Goal: Task Accomplishment & Management: Complete application form

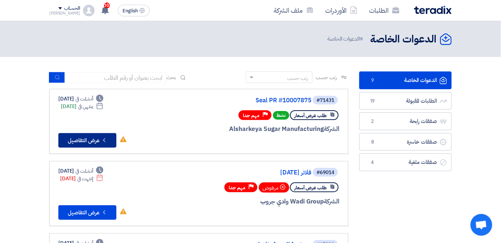
click at [94, 139] on button "Check details عرض التفاصيل" at bounding box center [87, 140] width 58 height 15
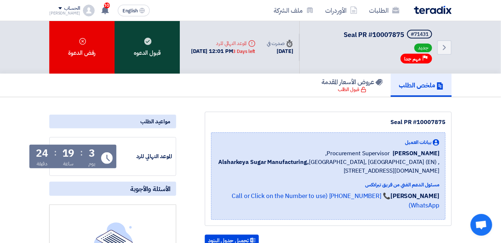
click at [150, 36] on div "قبول الدعوه" at bounding box center [147, 47] width 65 height 53
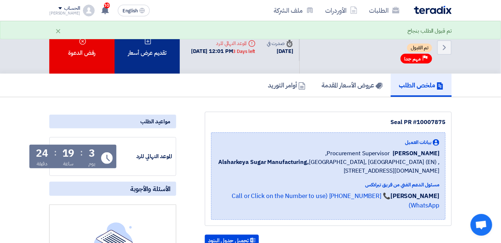
click at [160, 59] on div "تقديم عرض أسعار" at bounding box center [147, 47] width 65 height 53
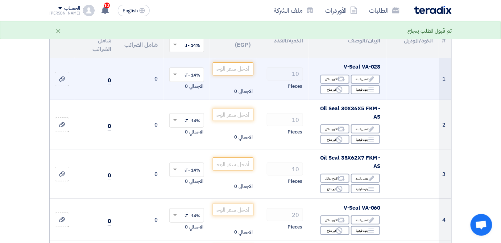
scroll to position [99, 0]
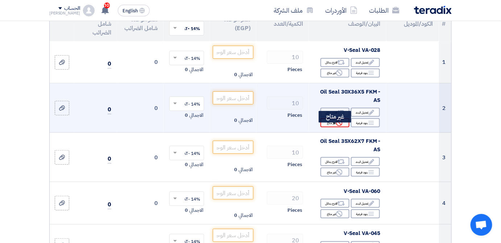
click at [325, 127] on div "Reject غير متاح" at bounding box center [335, 122] width 29 height 9
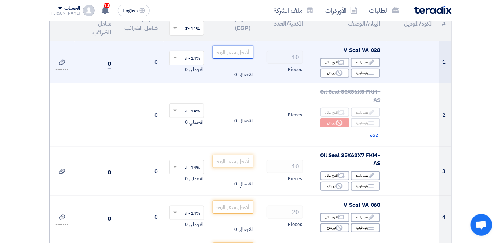
click at [246, 57] on input "number" at bounding box center [233, 52] width 41 height 13
type input "29"
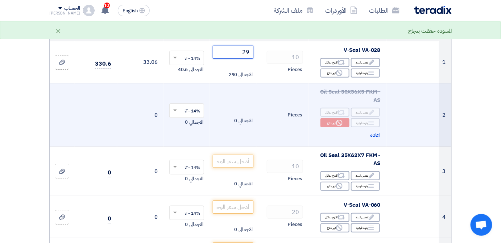
scroll to position [132, 0]
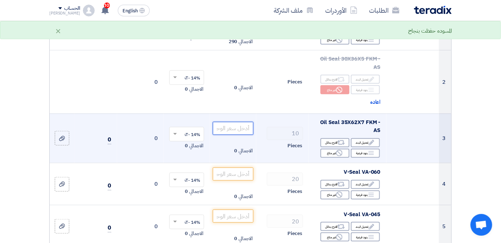
click at [237, 135] on input "number" at bounding box center [233, 128] width 41 height 13
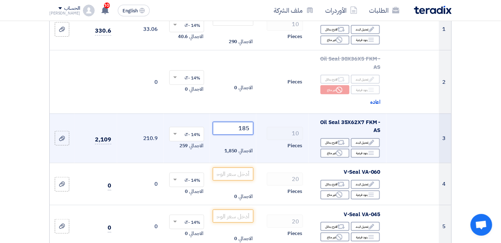
type input "185"
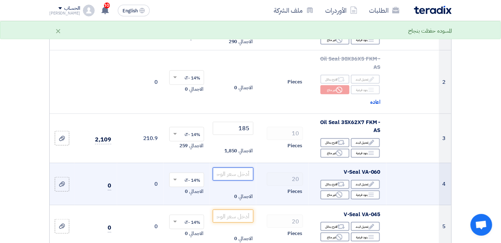
click at [230, 180] on input "number" at bounding box center [233, 174] width 41 height 13
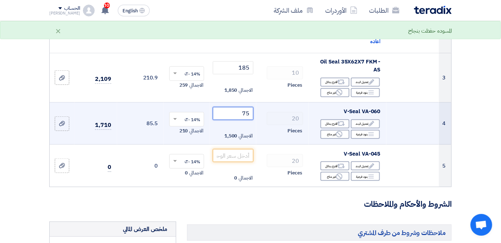
scroll to position [198, 0]
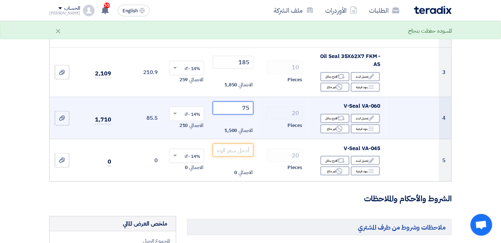
click at [241, 115] on input "75" at bounding box center [233, 108] width 41 height 13
type input "7"
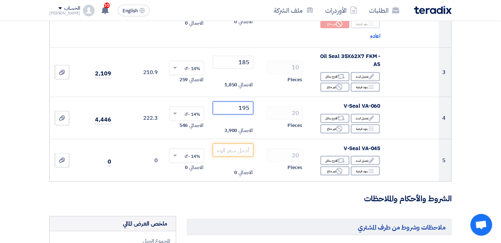
type input "195"
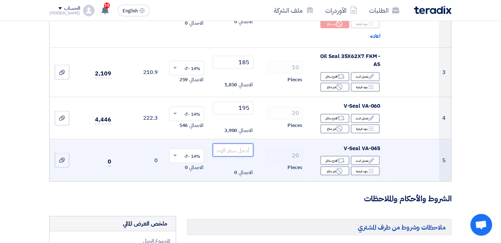
click at [238, 156] on input "number" at bounding box center [233, 150] width 41 height 13
type input "40"
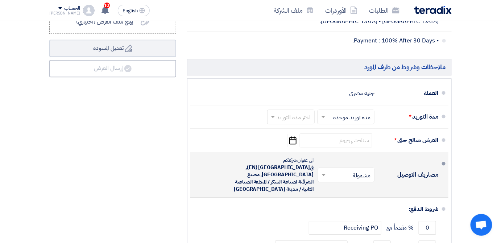
scroll to position [561, 0]
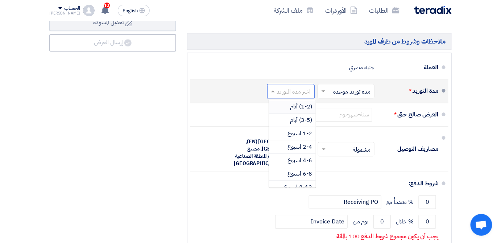
click at [299, 92] on input "text" at bounding box center [290, 91] width 44 height 11
click at [305, 124] on span "(3-5) أيام" at bounding box center [301, 120] width 22 height 9
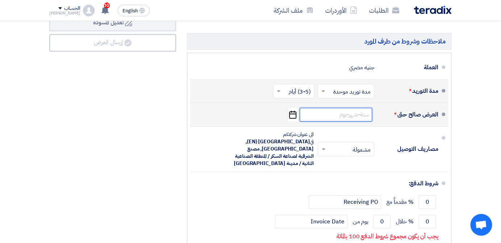
click at [340, 119] on input at bounding box center [336, 115] width 73 height 14
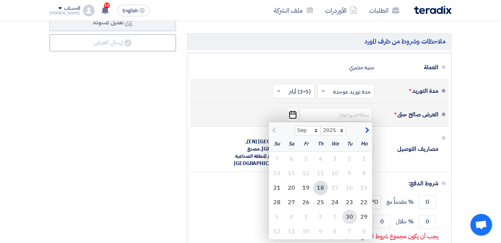
click at [349, 218] on div "30" at bounding box center [350, 217] width 15 height 15
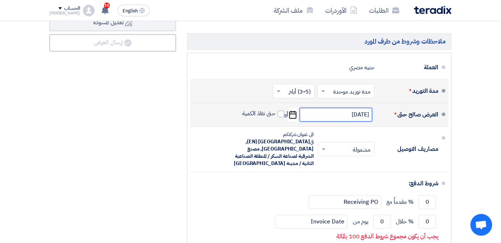
click at [332, 121] on input "[DATE]" at bounding box center [336, 115] width 73 height 14
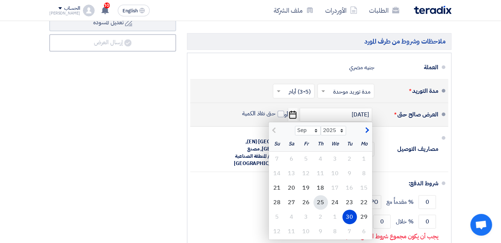
click at [319, 204] on div "25" at bounding box center [321, 202] width 15 height 15
type input "[DATE]"
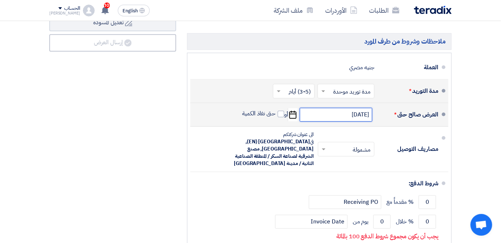
click at [327, 122] on input "[DATE]" at bounding box center [336, 115] width 73 height 14
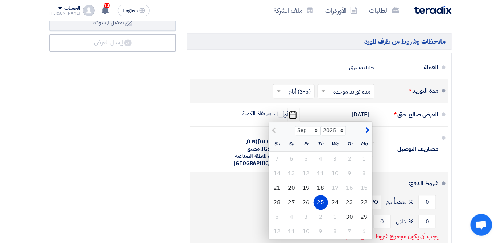
click at [220, 176] on div "شروط الدفع:" at bounding box center [320, 183] width 237 height 17
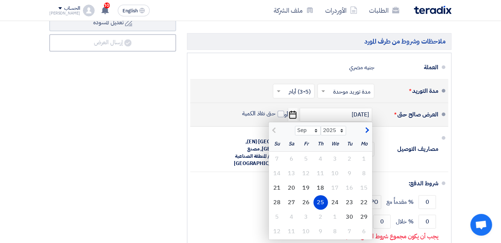
click at [322, 208] on div "25" at bounding box center [321, 202] width 15 height 15
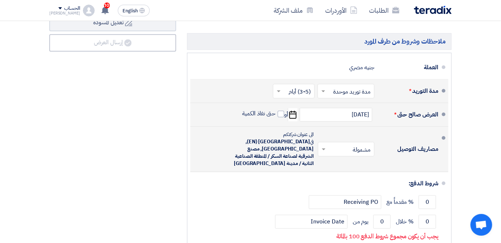
click at [351, 150] on input "text" at bounding box center [345, 149] width 53 height 11
click at [359, 176] on span "غير مشمولة" at bounding box center [359, 178] width 25 height 9
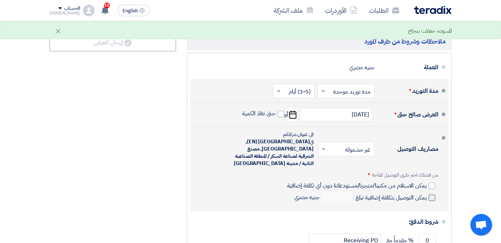
click at [431, 194] on span at bounding box center [432, 197] width 7 height 7
click at [427, 194] on input "يمكن التوصيل بتكلفة إضافية تبلغ" at bounding box center [391, 201] width 73 height 14
checkbox input "true"
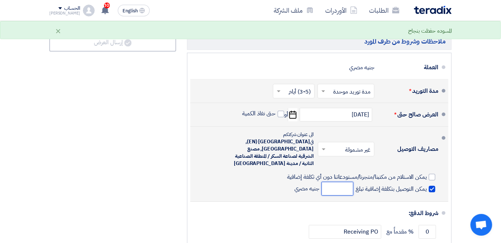
click at [348, 187] on input "number" at bounding box center [338, 189] width 32 height 14
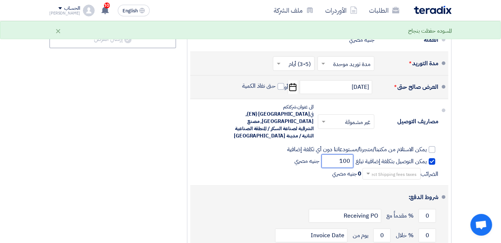
scroll to position [594, 0]
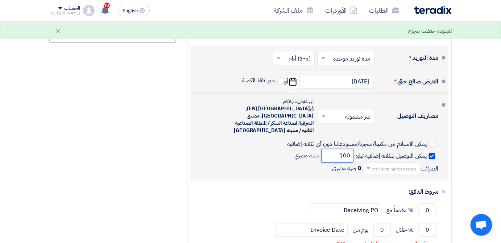
type input "100"
click at [392, 164] on input "text" at bounding box center [390, 169] width 55 height 11
click at [397, 191] on span "0% -No VAT" at bounding box center [403, 194] width 27 height 8
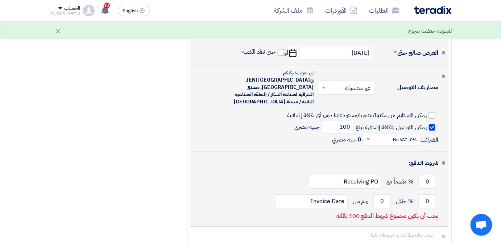
scroll to position [627, 0]
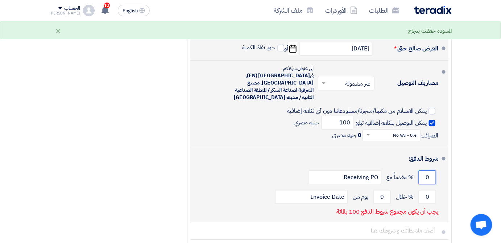
click at [431, 177] on input "0" at bounding box center [427, 178] width 17 height 14
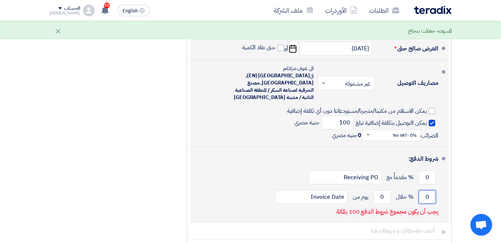
click at [430, 191] on input "0" at bounding box center [427, 197] width 17 height 14
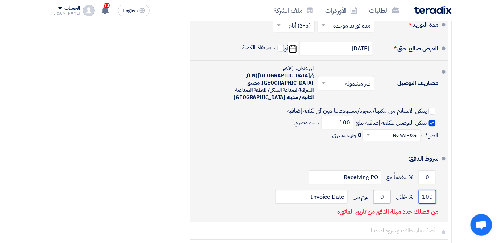
type input "100"
click at [384, 194] on input "0" at bounding box center [382, 197] width 17 height 14
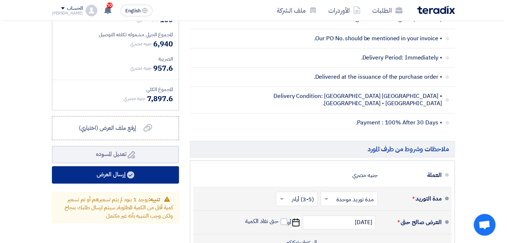
scroll to position [458, 0]
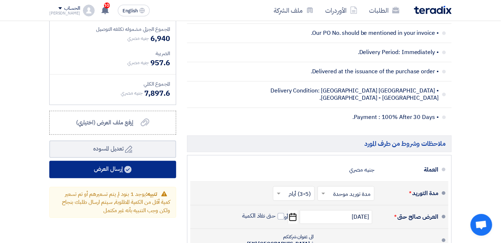
type input "30"
click at [135, 175] on button "إرسال العرض" at bounding box center [112, 169] width 127 height 17
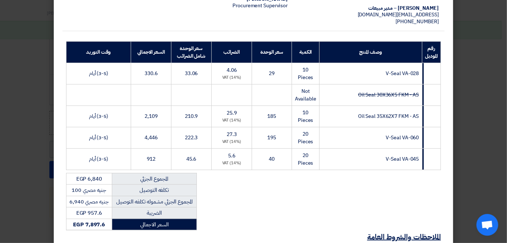
scroll to position [189, 0]
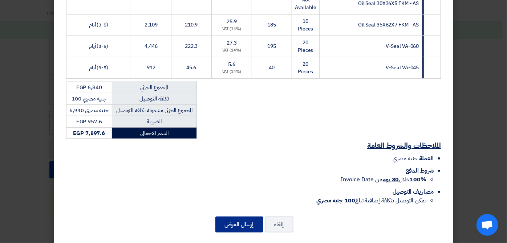
click at [240, 217] on button "إرسال العرض" at bounding box center [239, 225] width 48 height 16
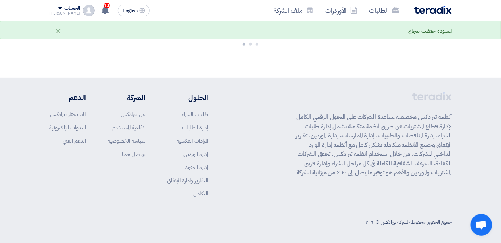
scroll to position [605, 0]
